Goal: Information Seeking & Learning: Learn about a topic

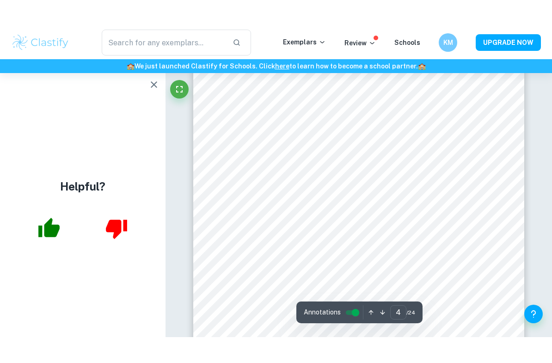
scroll to position [1624, 0]
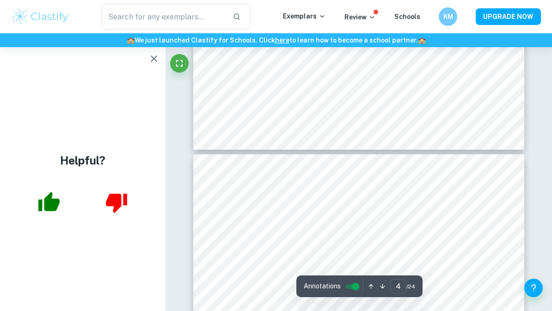
type input "3"
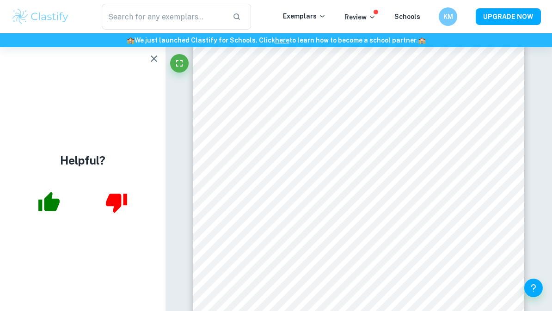
scroll to position [1248, 0]
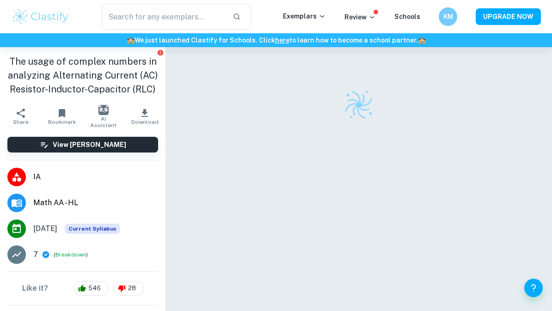
click at [488, 22] on button "UPGRADE NOW" at bounding box center [508, 16] width 65 height 17
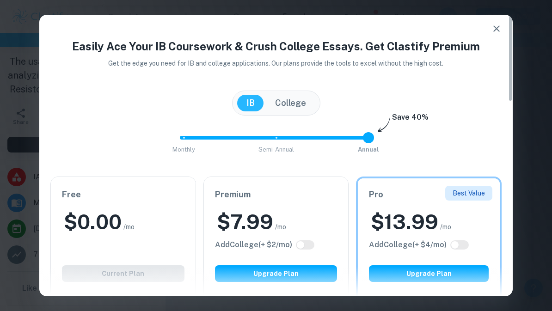
click at [498, 29] on icon "button" at bounding box center [496, 28] width 11 height 11
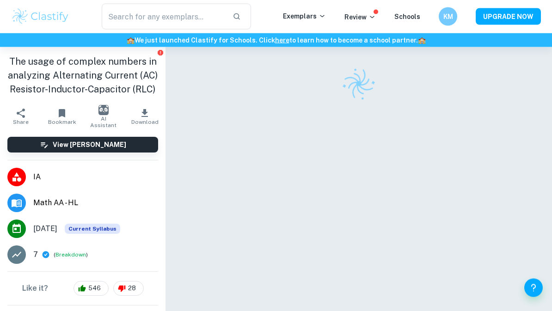
scroll to position [64, 0]
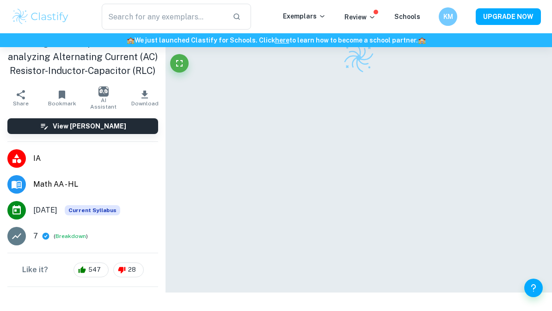
scroll to position [47, 0]
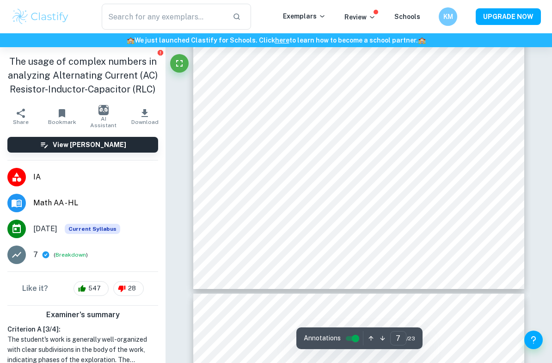
type input "8"
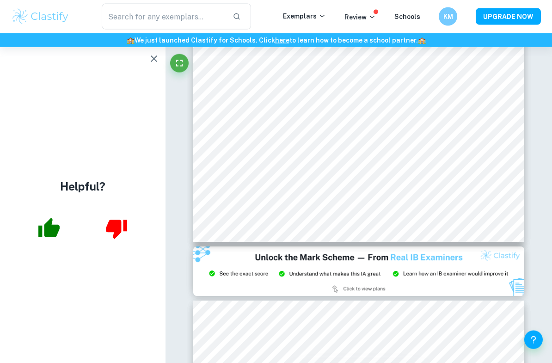
scroll to position [3702, 0]
click at [149, 66] on button "button" at bounding box center [154, 58] width 18 height 18
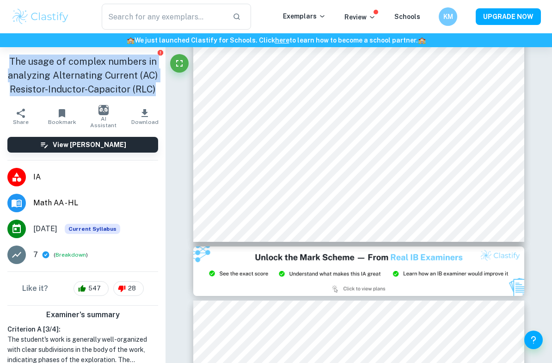
click at [149, 235] on li "May 2023 Current Syllabus" at bounding box center [82, 229] width 165 height 26
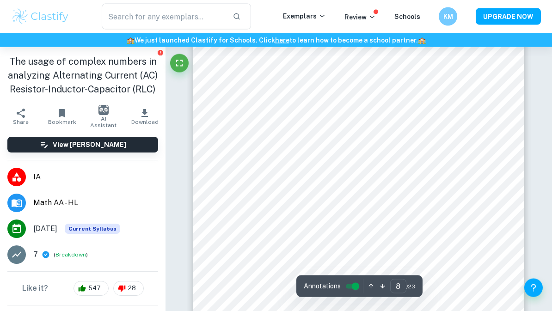
scroll to position [3608, 0]
